Goal: Check status: Check status

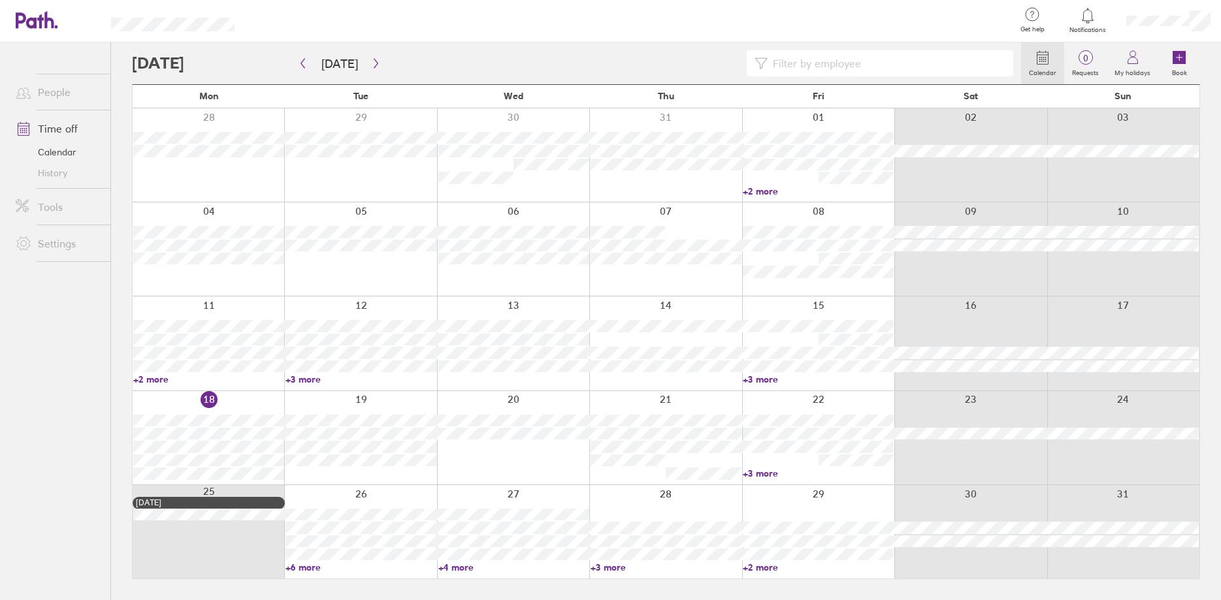
click at [305, 568] on link "+6 more" at bounding box center [361, 568] width 151 height 12
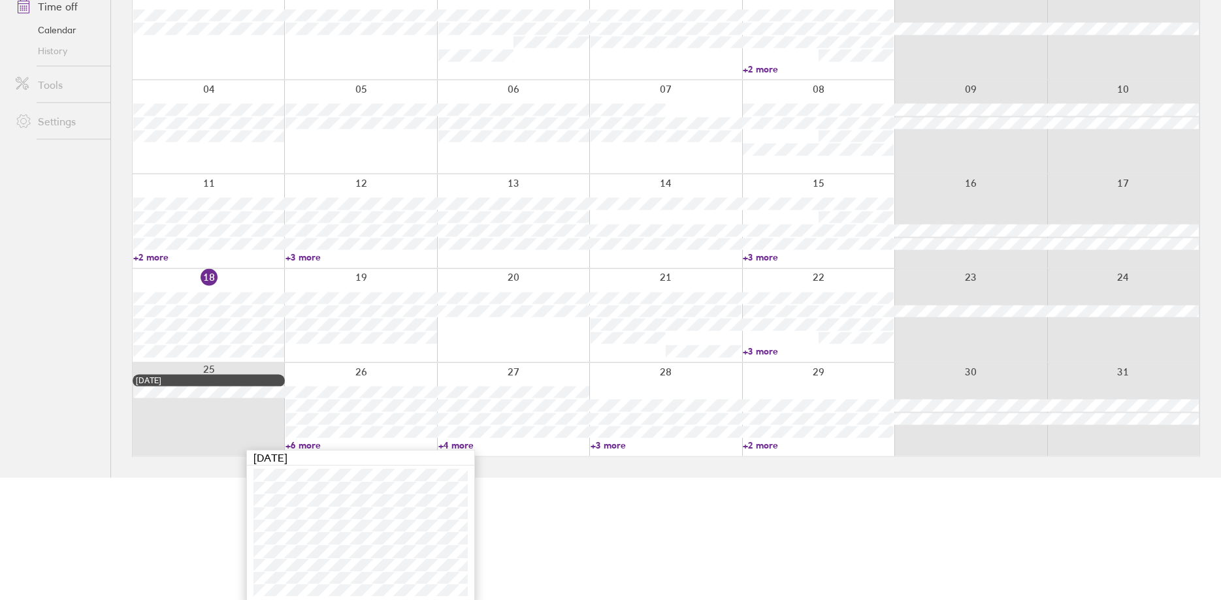
scroll to position [125, 0]
click at [466, 442] on link "+4 more" at bounding box center [513, 442] width 151 height 12
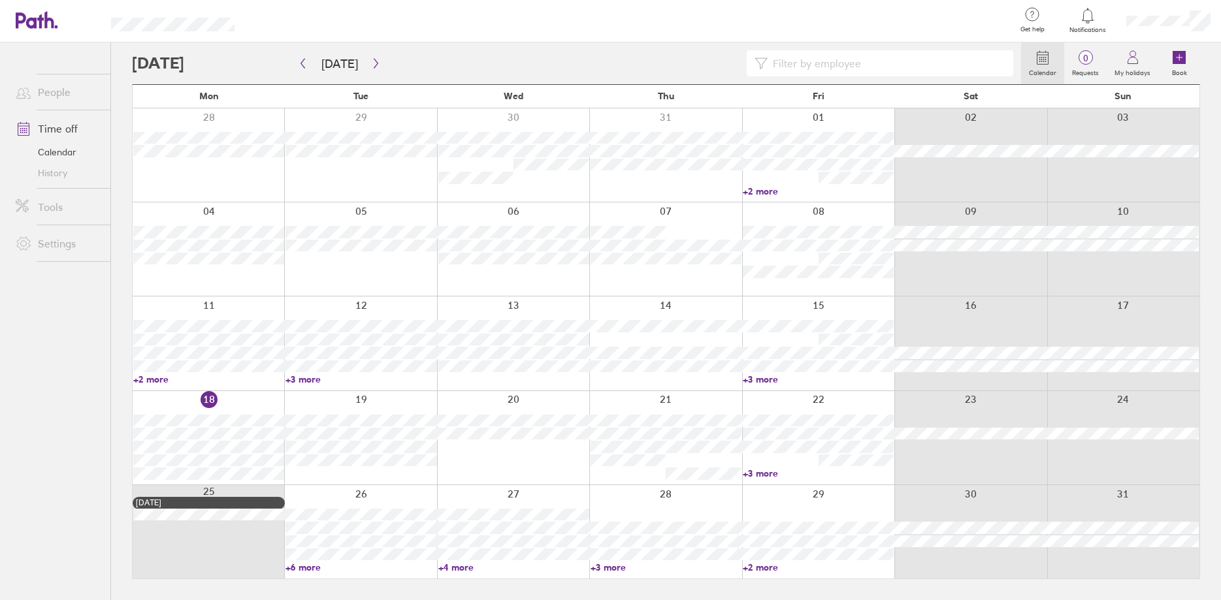
scroll to position [0, 0]
click at [463, 571] on link "+4 more" at bounding box center [513, 568] width 151 height 12
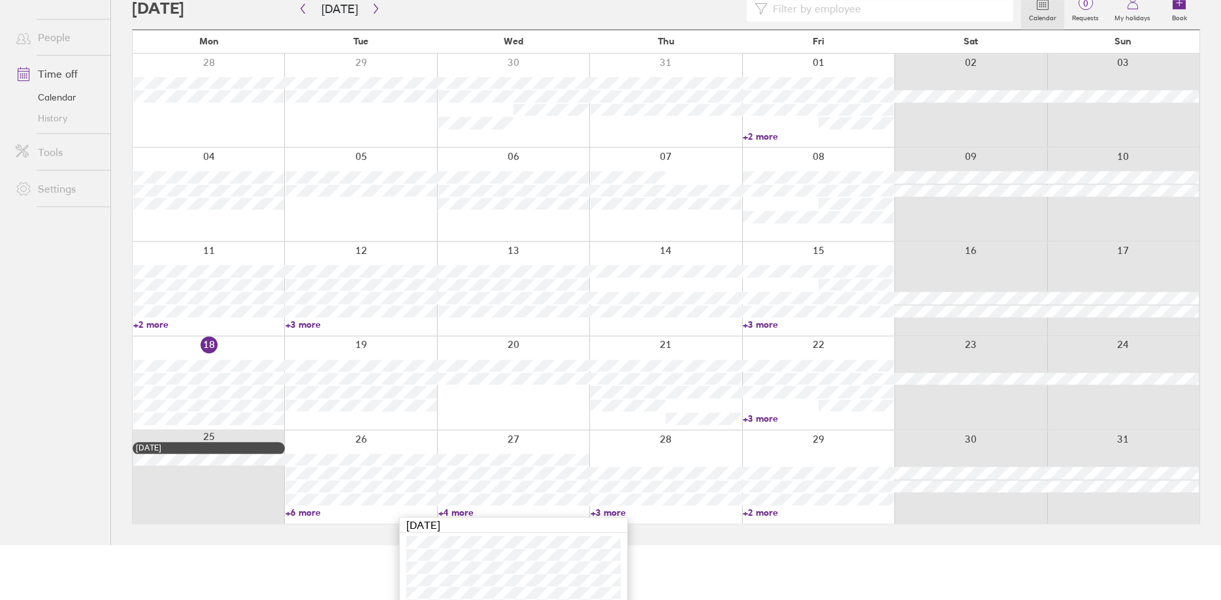
scroll to position [101, 0]
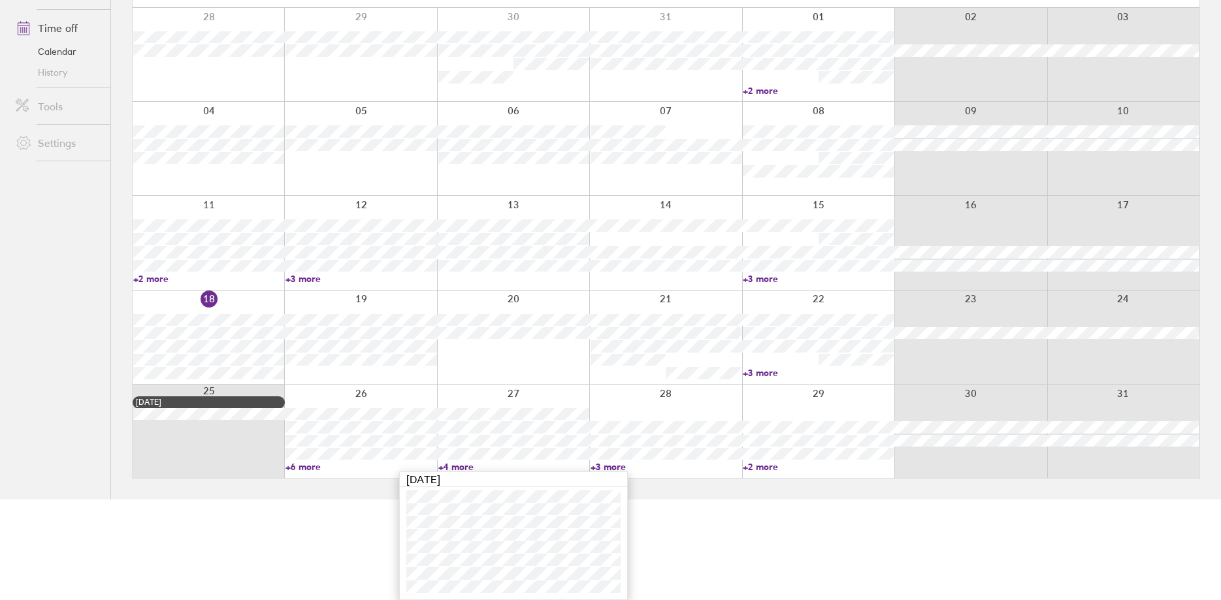
click at [621, 467] on link "+3 more" at bounding box center [666, 467] width 151 height 12
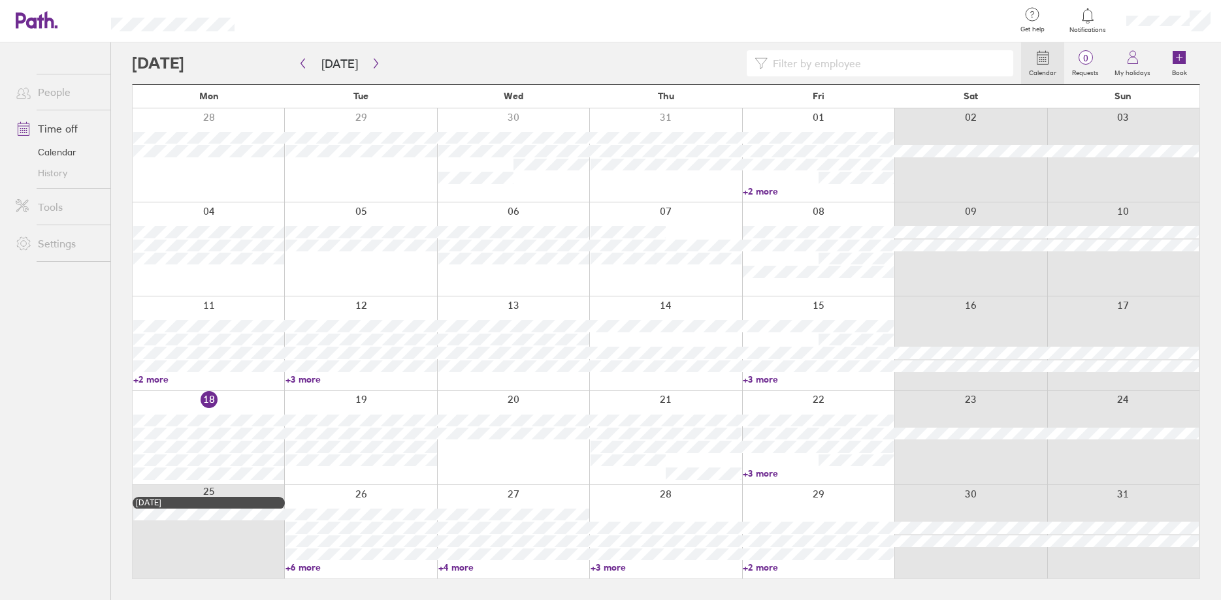
scroll to position [0, 0]
click at [610, 566] on link "+3 more" at bounding box center [666, 568] width 151 height 12
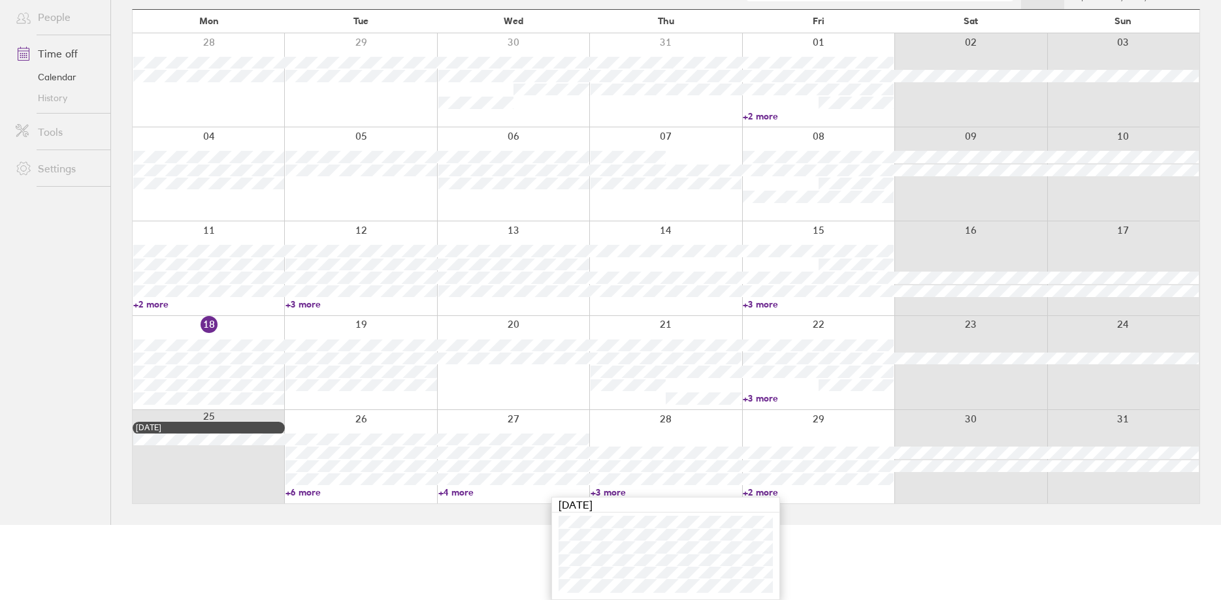
click at [760, 398] on link "+3 more" at bounding box center [818, 399] width 151 height 12
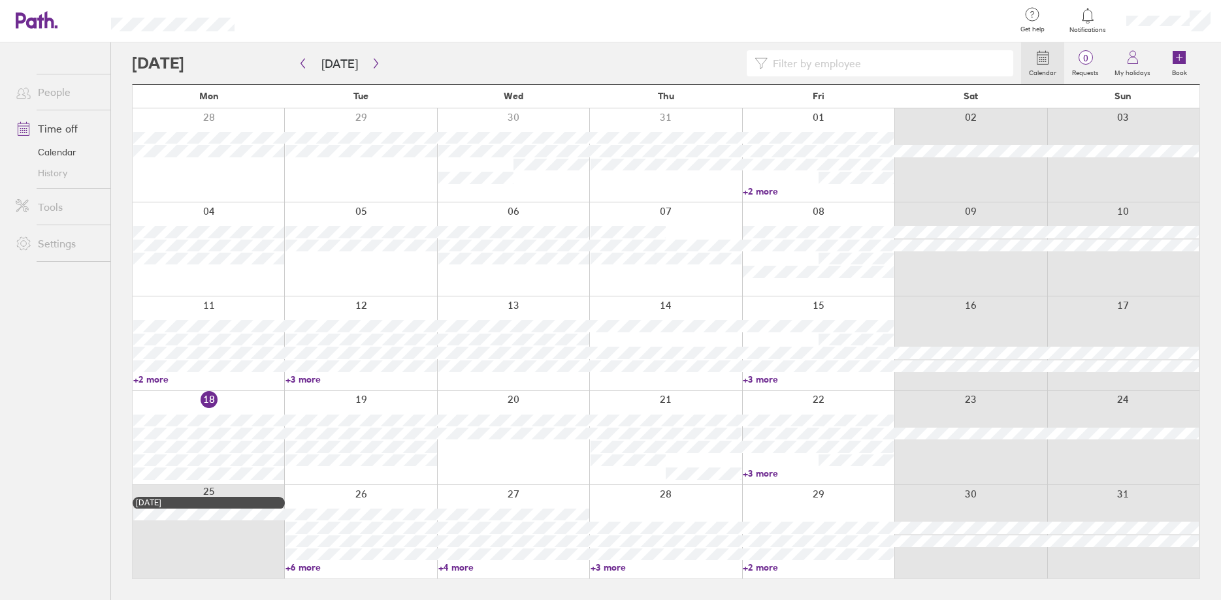
scroll to position [0, 0]
click at [762, 468] on link "+3 more" at bounding box center [818, 474] width 151 height 12
click at [769, 379] on link "+3 more" at bounding box center [818, 380] width 151 height 12
click at [304, 379] on link "+3 more" at bounding box center [361, 380] width 151 height 12
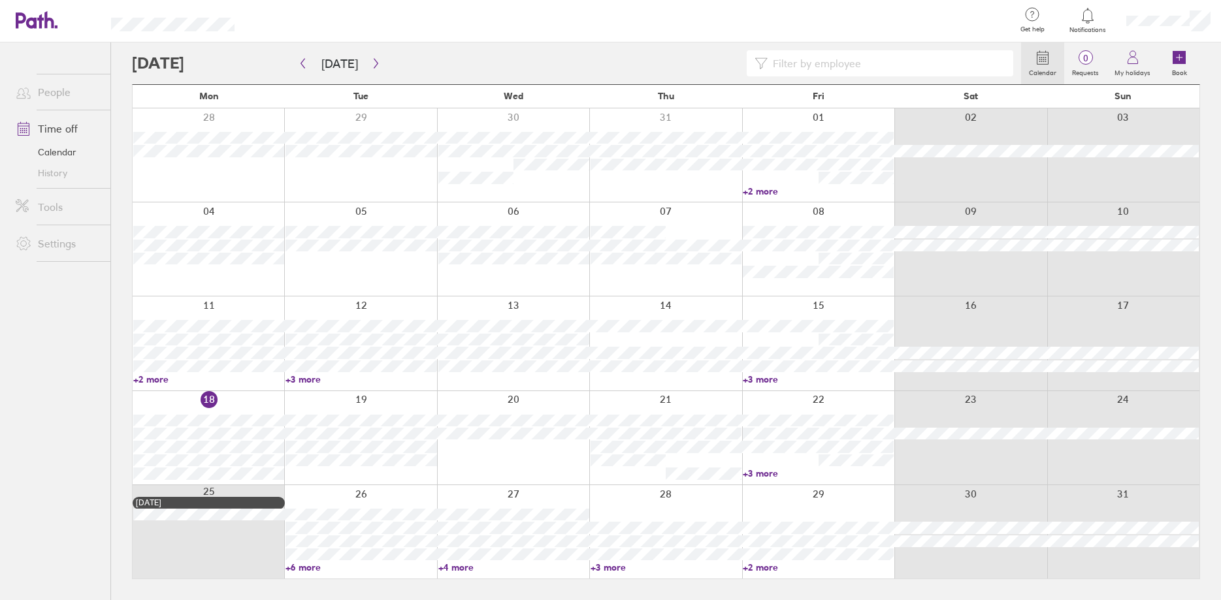
click at [304, 379] on link "+3 more" at bounding box center [361, 380] width 151 height 12
click at [372, 61] on icon "button" at bounding box center [376, 63] width 10 height 10
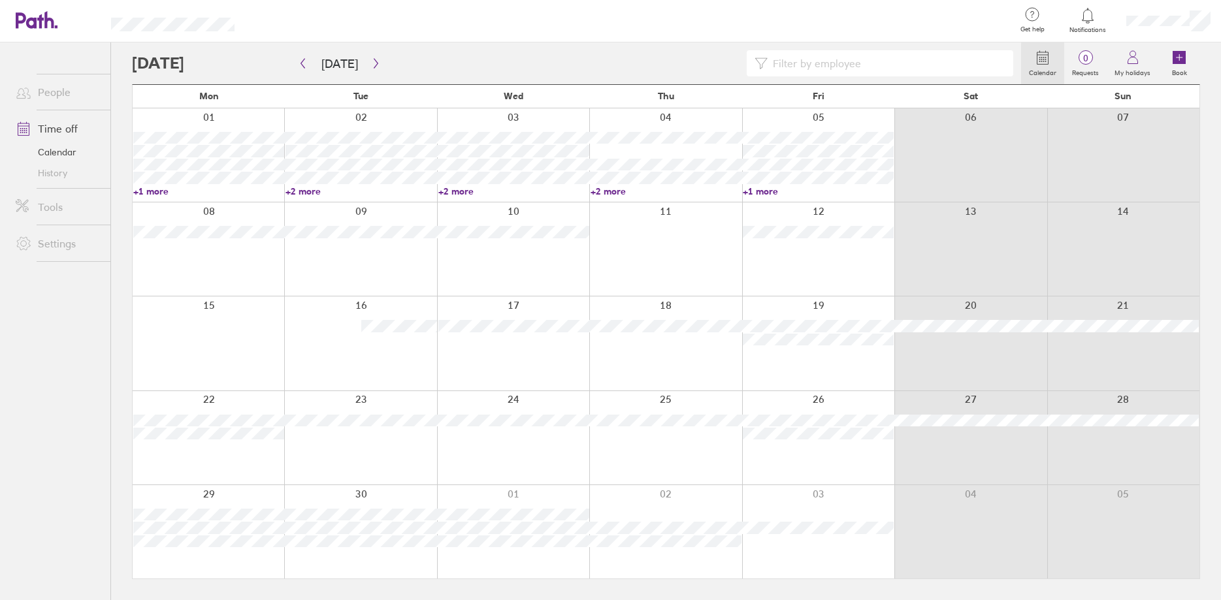
click at [152, 189] on link "+1 more" at bounding box center [208, 192] width 151 height 12
click at [761, 187] on link "+1 more" at bounding box center [818, 192] width 151 height 12
click at [765, 192] on link "+1 more" at bounding box center [818, 192] width 151 height 12
click at [616, 189] on link "+2 more" at bounding box center [666, 192] width 151 height 12
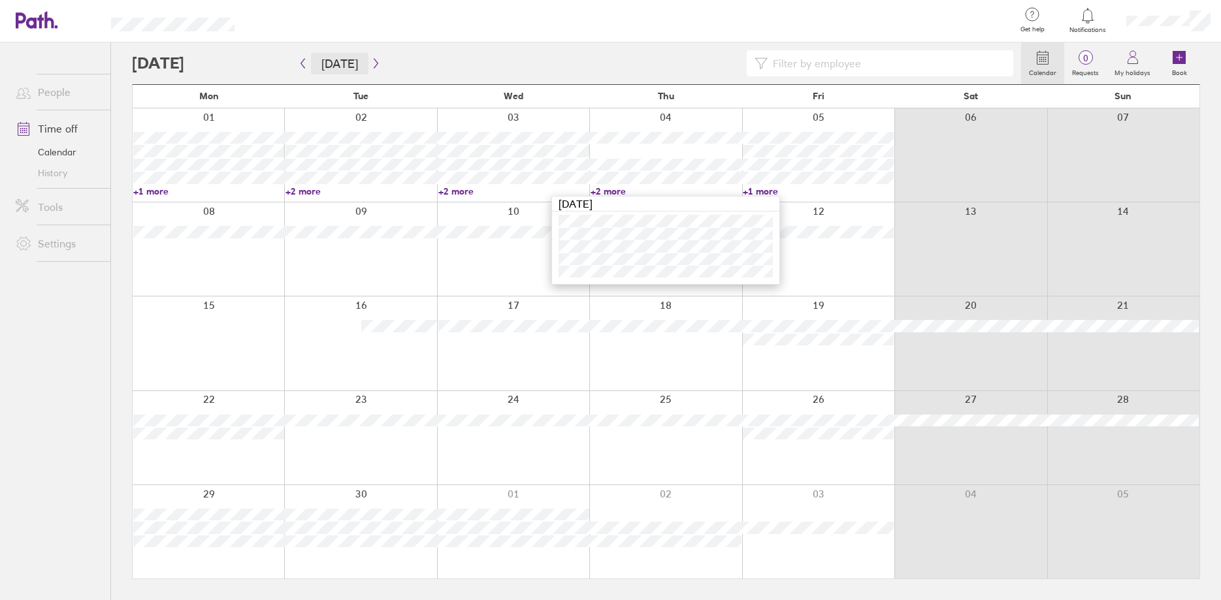
click at [341, 68] on button "[DATE]" at bounding box center [339, 64] width 57 height 22
